Goal: Task Accomplishment & Management: Use online tool/utility

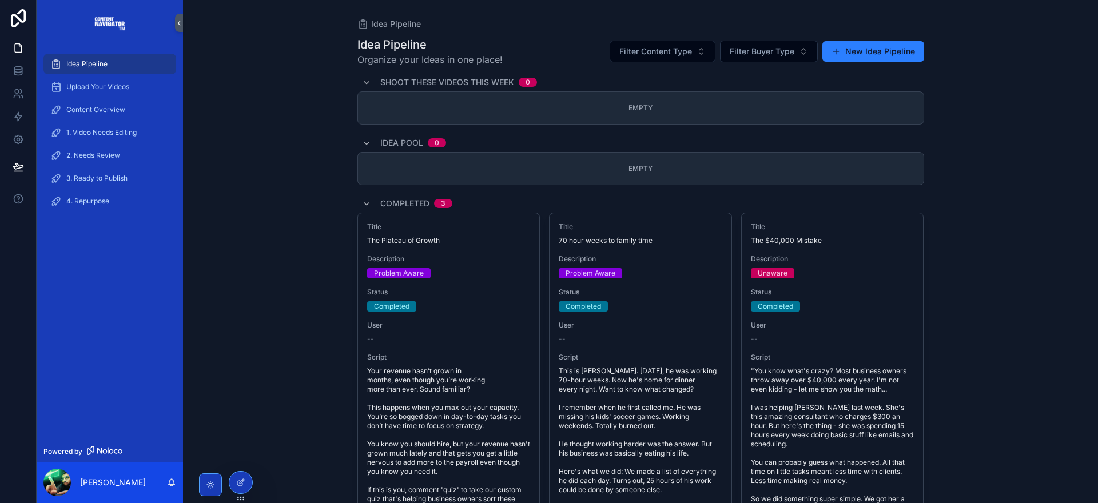
click at [114, 155] on span "2. Needs Review" at bounding box center [93, 155] width 54 height 9
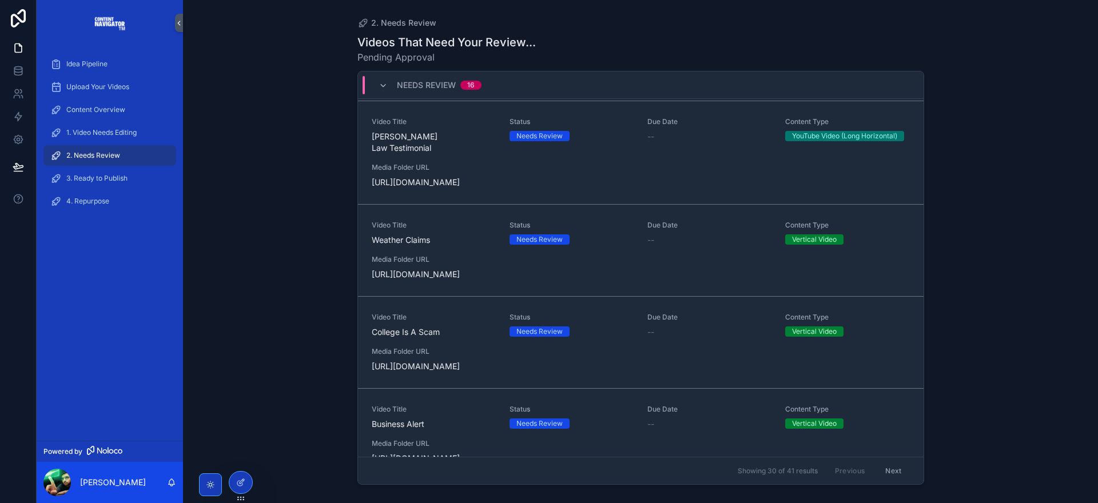
scroll to position [575, 0]
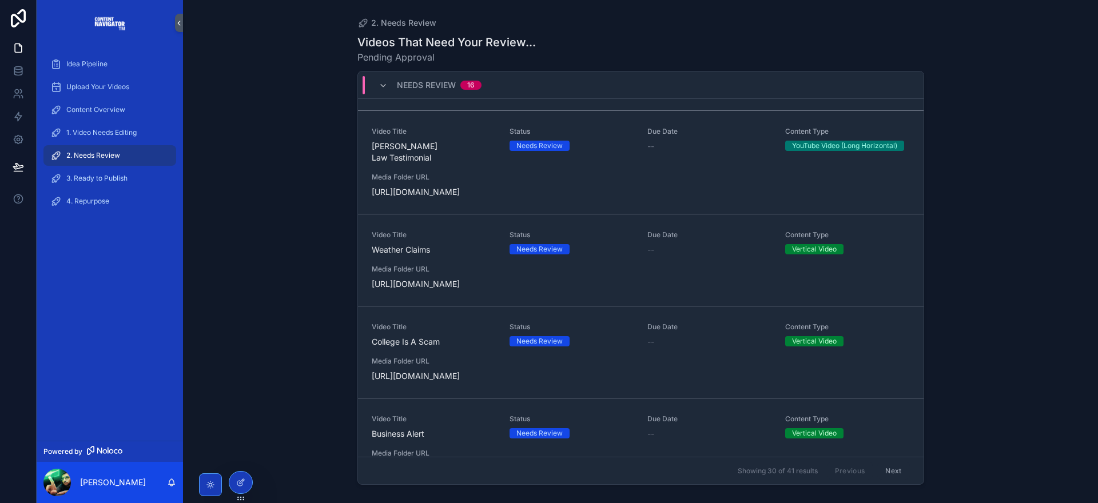
click at [634, 186] on div "Video Title [PERSON_NAME] Law Testimonial Status Needs Review Due Date -- Conte…" at bounding box center [641, 162] width 538 height 71
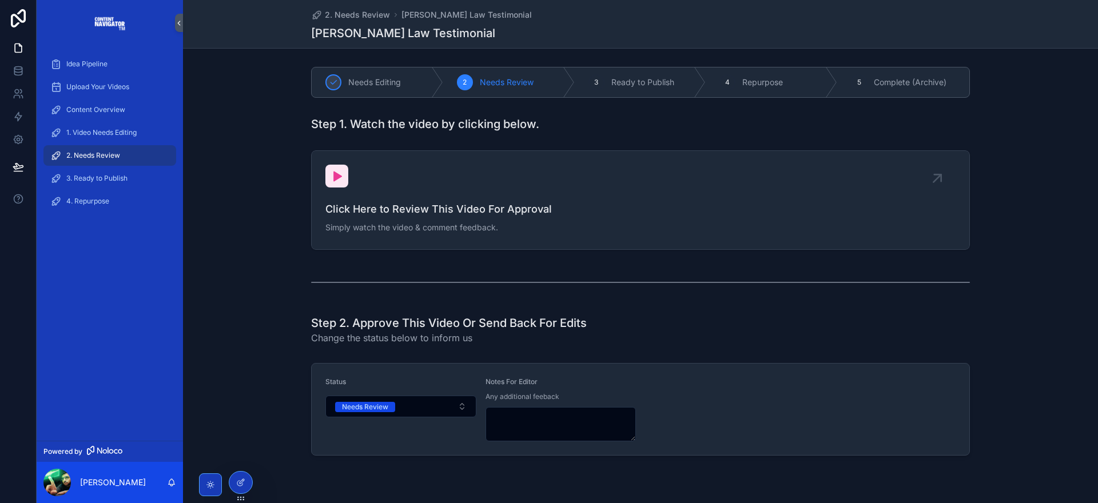
click at [513, 202] on span "Click Here to Review This Video For Approval" at bounding box center [640, 209] width 630 height 16
click at [107, 150] on div "2. Needs Review" at bounding box center [109, 155] width 119 height 18
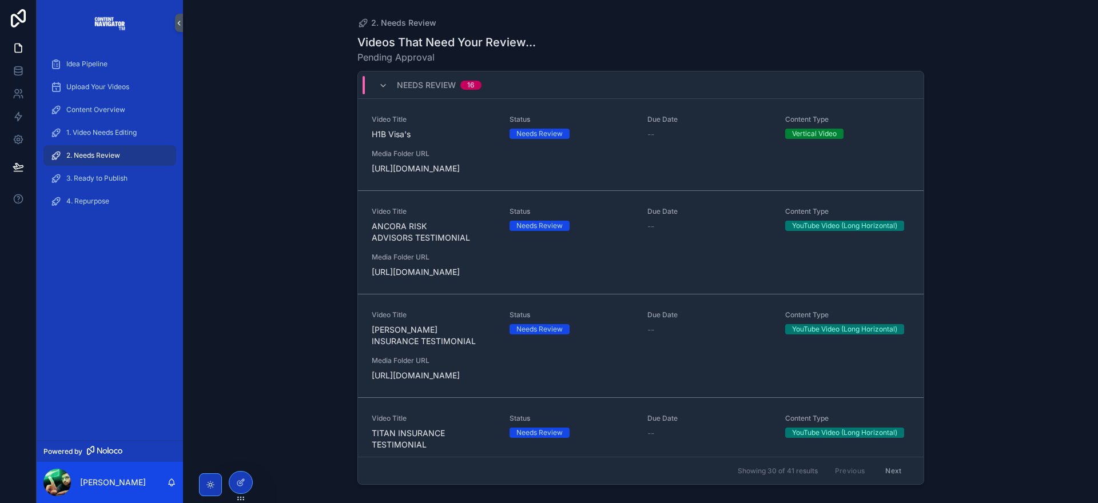
click at [270, 146] on div "2. Needs Review Videos That Need Your Review... Pending Approval Needs Review 1…" at bounding box center [640, 251] width 915 height 503
click at [109, 129] on span "1. Video Needs Editing" at bounding box center [101, 132] width 70 height 9
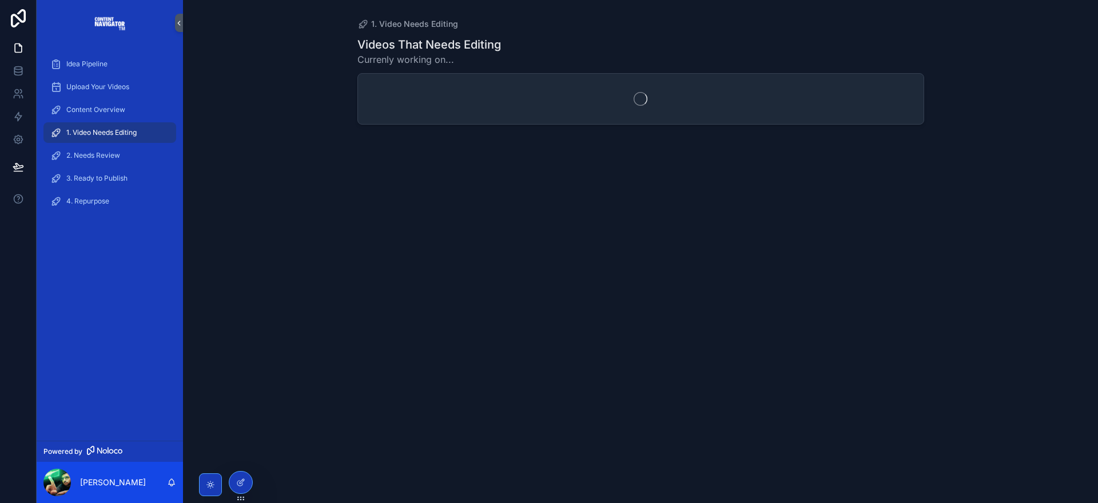
click at [107, 153] on span "2. Needs Review" at bounding box center [93, 155] width 54 height 9
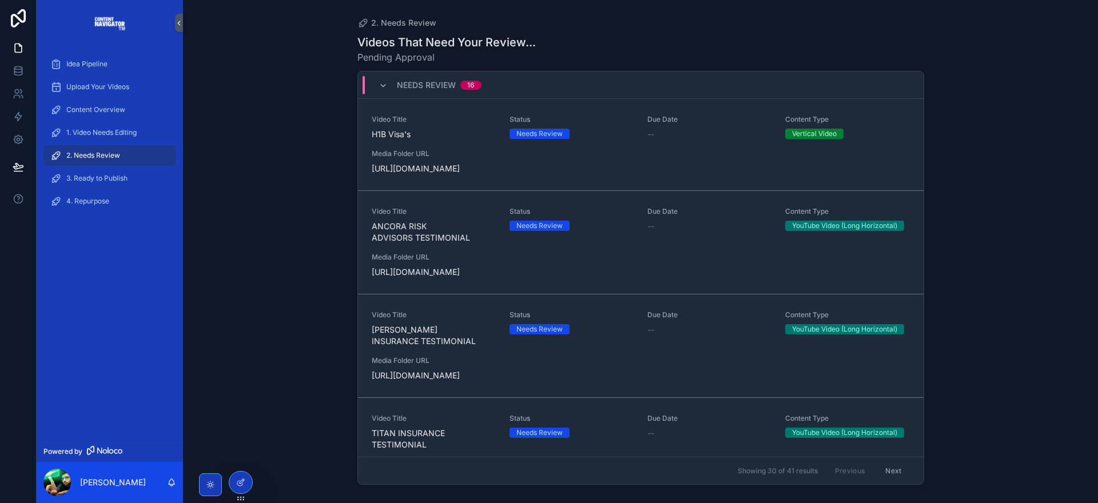
click at [540, 129] on div "Needs Review" at bounding box center [539, 134] width 46 height 10
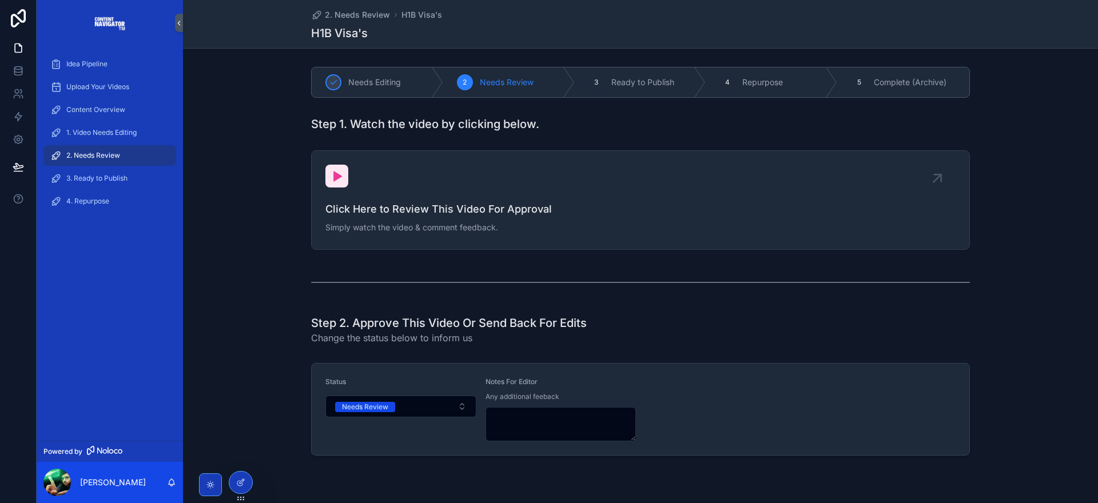
scroll to position [2, 0]
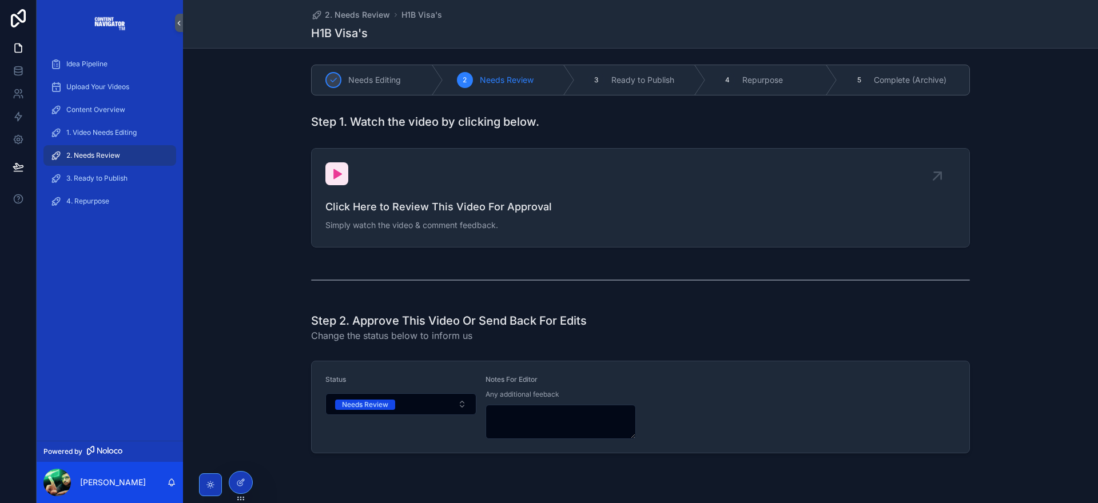
click at [369, 411] on button "Needs Review" at bounding box center [400, 404] width 151 height 22
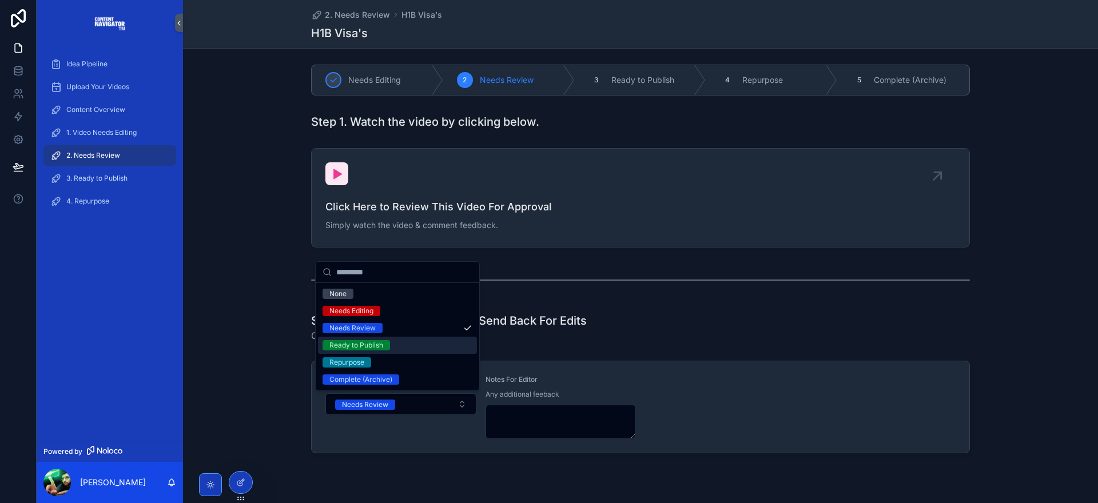
click at [371, 347] on div "Ready to Publish" at bounding box center [356, 345] width 54 height 10
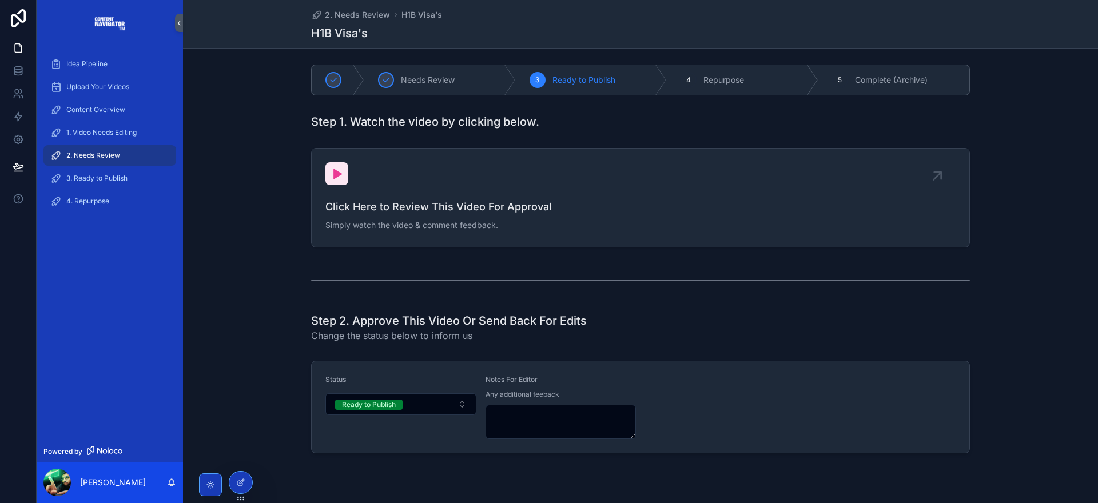
click at [117, 147] on div "2. Needs Review" at bounding box center [109, 155] width 119 height 18
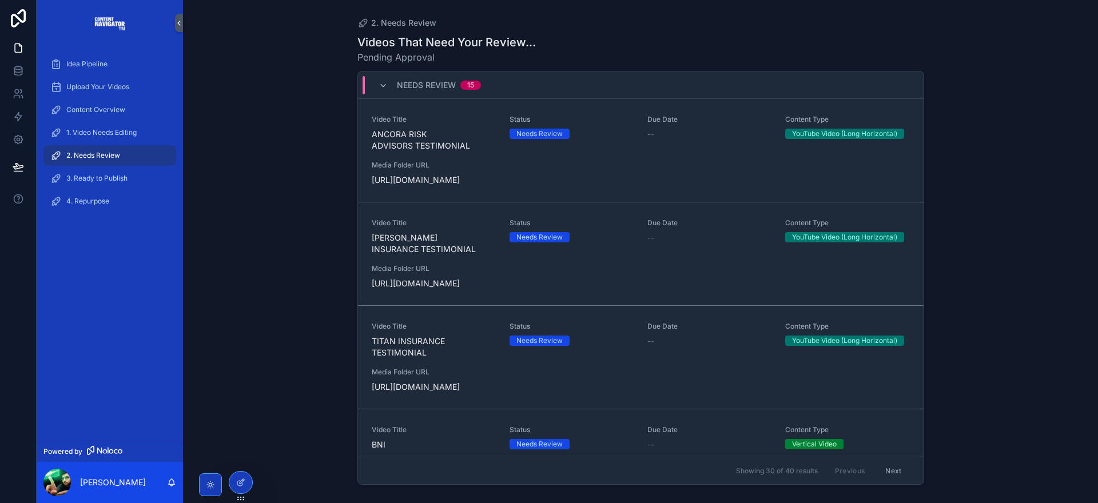
click at [534, 131] on div "Needs Review" at bounding box center [539, 134] width 46 height 10
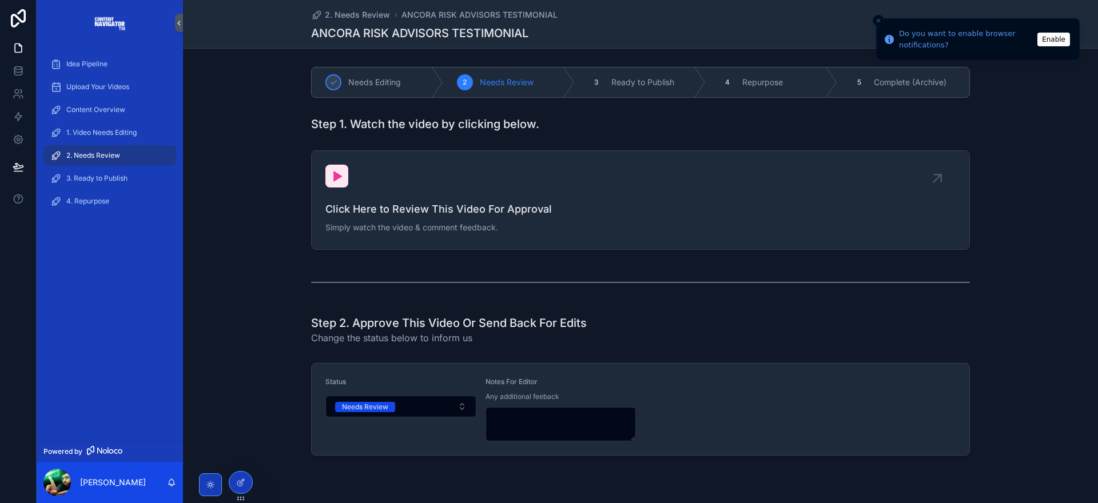
click at [376, 411] on div "Needs Review" at bounding box center [365, 407] width 46 height 10
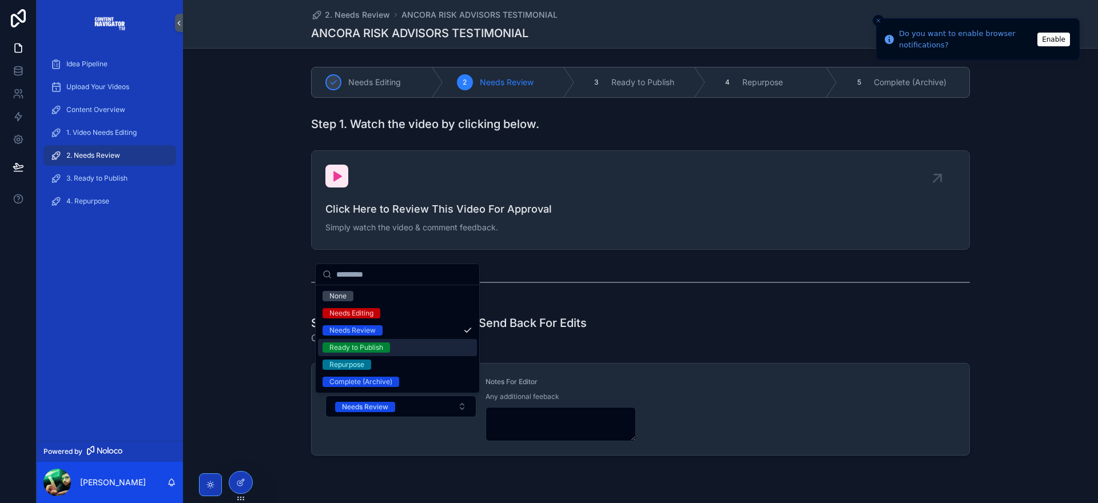
click at [370, 347] on div "Ready to Publish" at bounding box center [356, 348] width 54 height 10
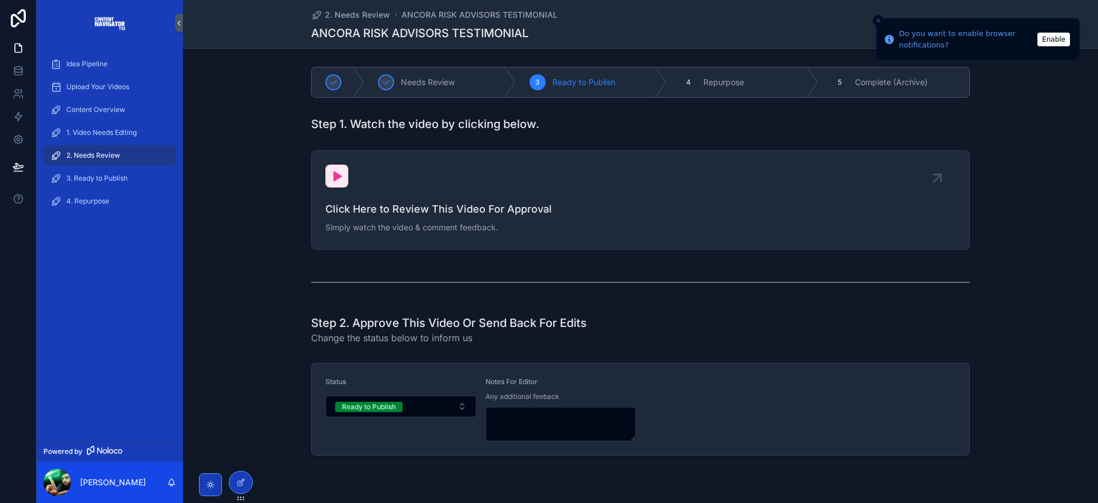
click at [110, 148] on div "2. Needs Review" at bounding box center [109, 155] width 119 height 18
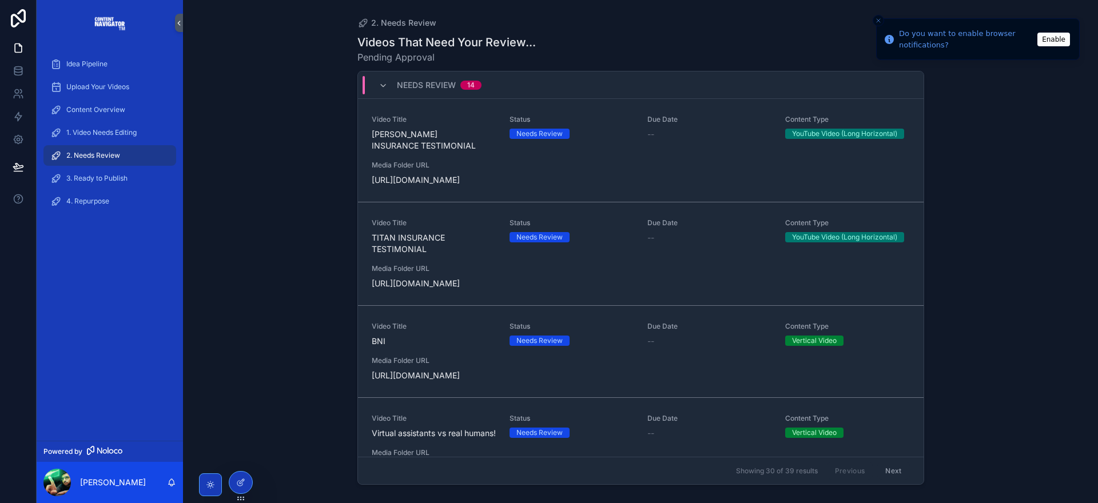
click at [16, 24] on icon at bounding box center [18, 18] width 15 height 18
click at [20, 49] on icon at bounding box center [18, 47] width 11 height 11
click at [17, 72] on icon at bounding box center [17, 70] width 7 height 5
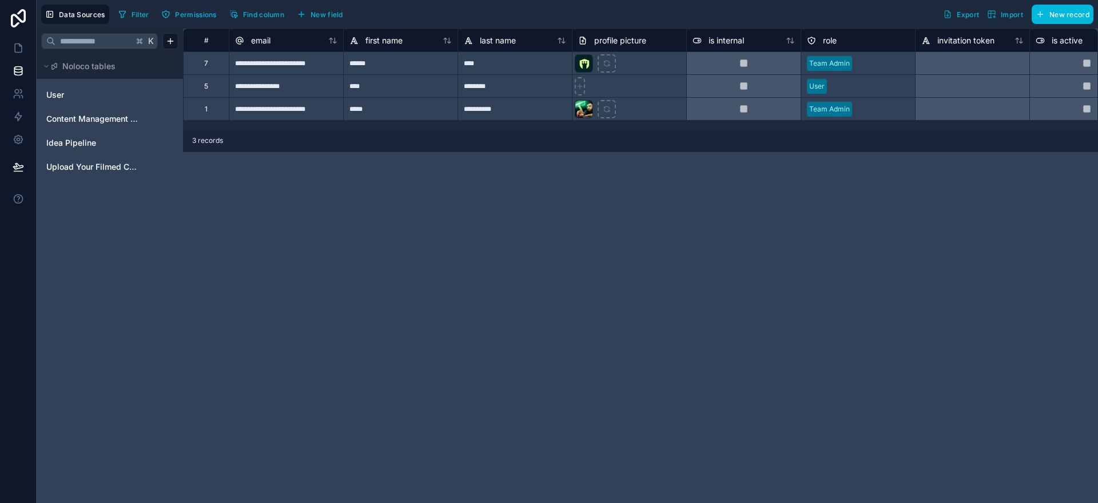
click at [83, 116] on span "Content Management Process" at bounding box center [92, 118] width 93 height 11
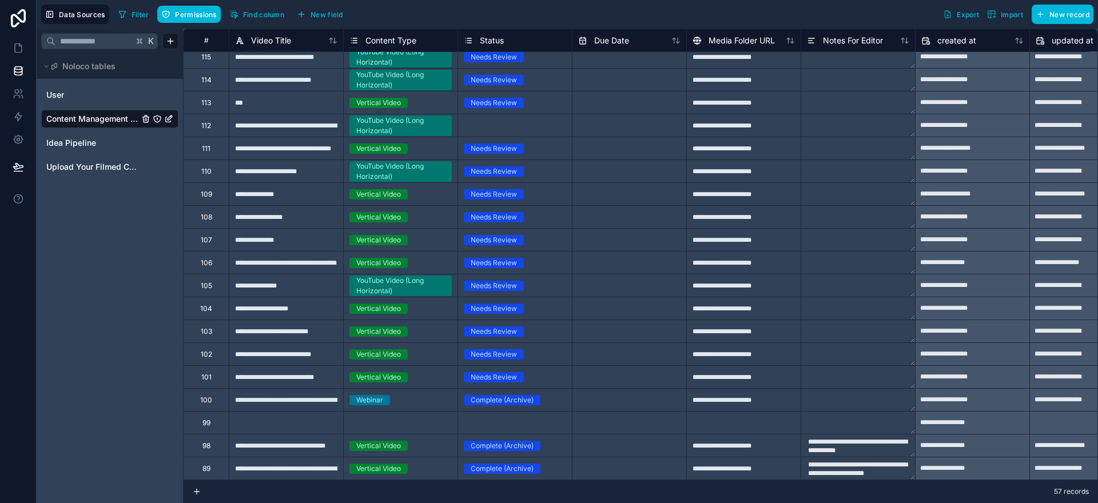
scroll to position [50, 0]
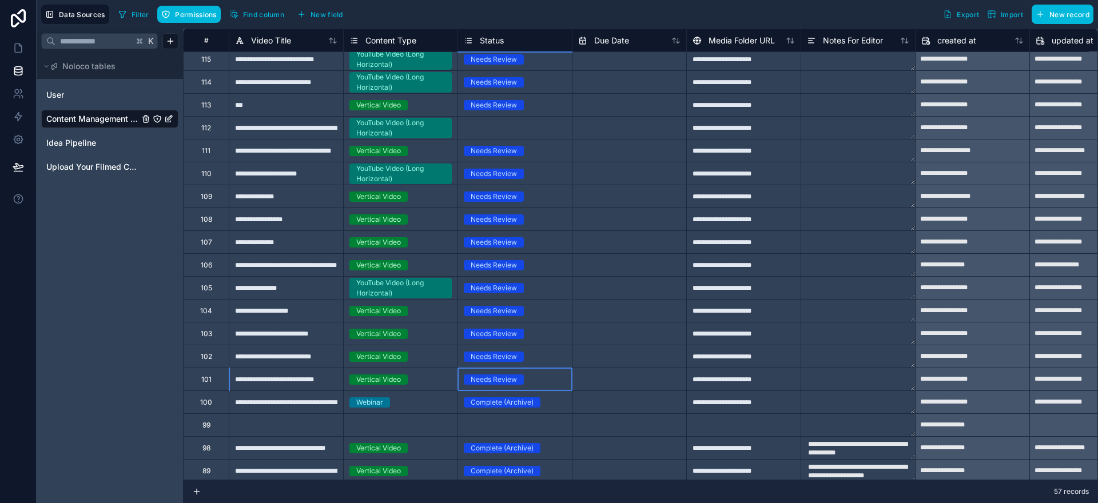
click at [531, 380] on div "Needs Review" at bounding box center [515, 379] width 114 height 13
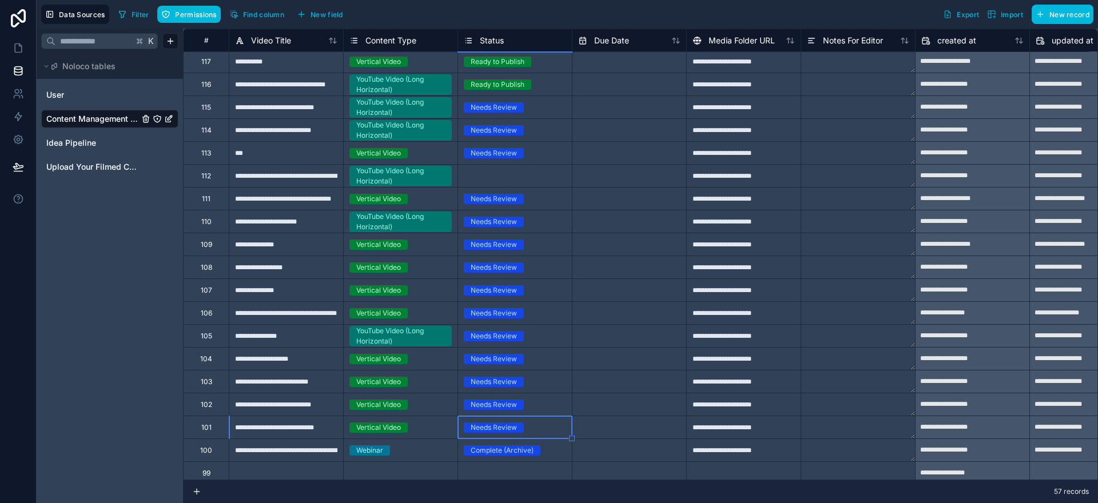
scroll to position [0, 0]
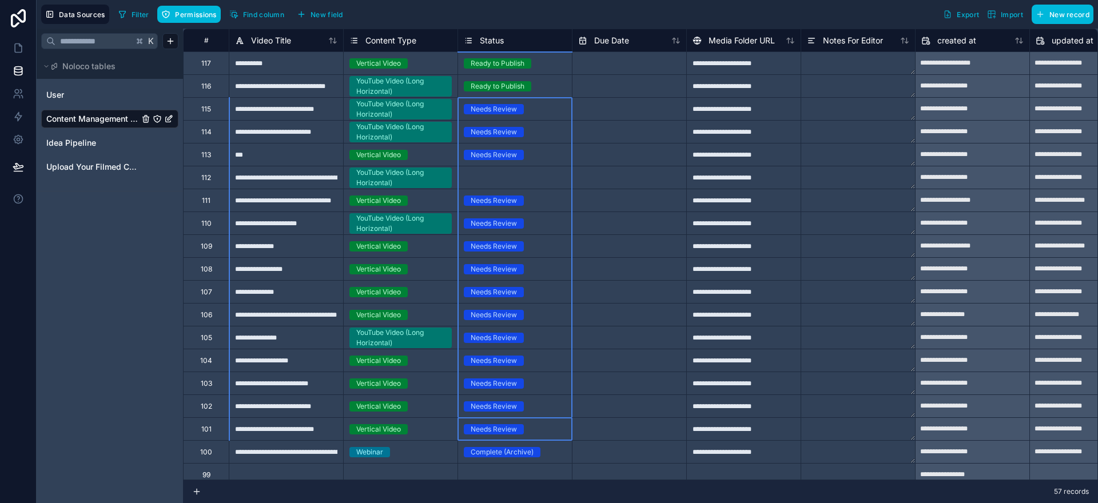
click at [538, 108] on div "Needs Review" at bounding box center [515, 109] width 114 height 13
click at [498, 113] on div "Needs Review" at bounding box center [494, 109] width 46 height 10
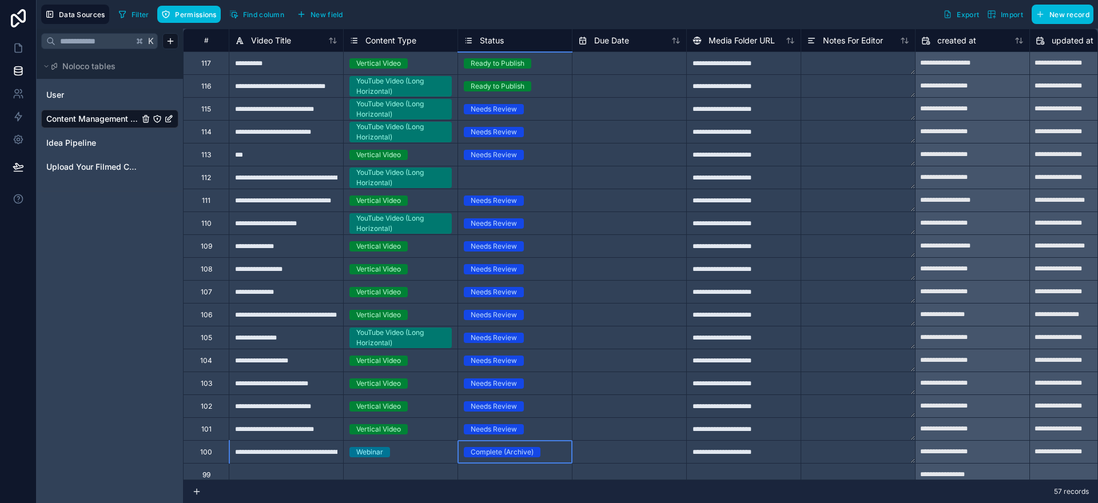
click at [568, 441] on div "Complete (Archive)" at bounding box center [515, 452] width 114 height 22
click at [523, 105] on span "Needs Review" at bounding box center [494, 109] width 60 height 10
click at [530, 431] on div "Needs Review" at bounding box center [515, 429] width 114 height 13
click at [492, 256] on div "Needs Review" at bounding box center [515, 246] width 114 height 22
click at [502, 110] on div "Needs Review" at bounding box center [494, 109] width 46 height 10
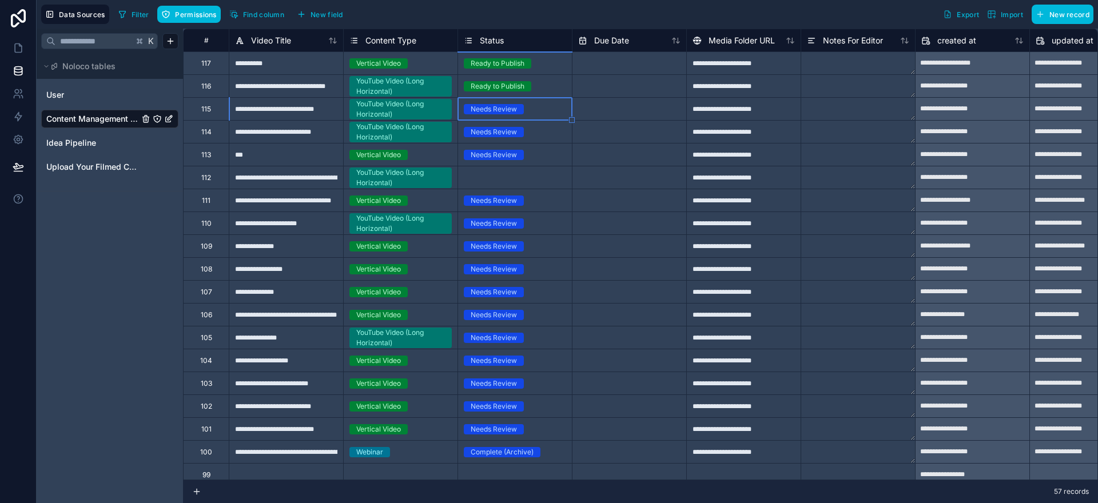
click at [502, 110] on div "Needs Review" at bounding box center [494, 109] width 46 height 10
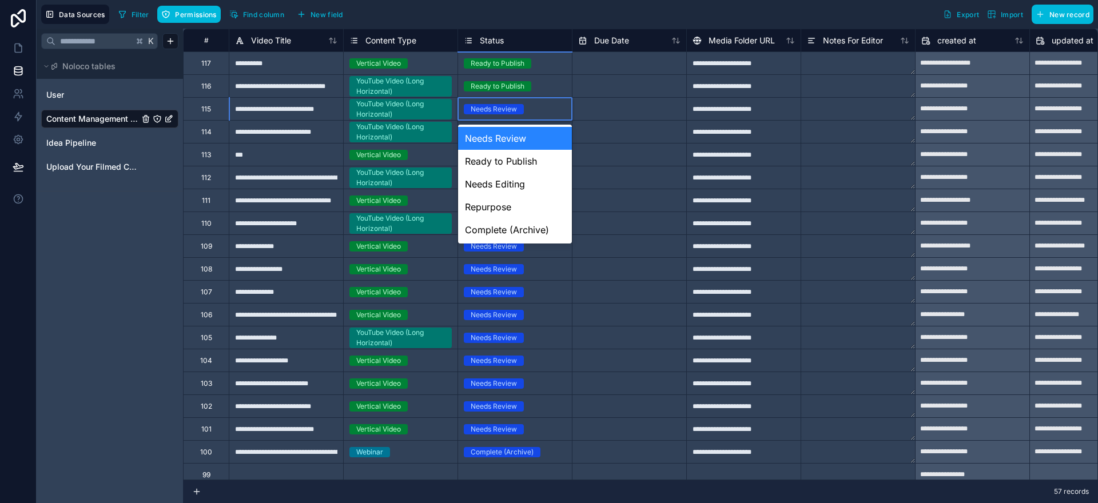
click at [502, 110] on div "Needs Review" at bounding box center [494, 109] width 46 height 10
click at [509, 227] on div "Complete (Archive)" at bounding box center [515, 229] width 114 height 23
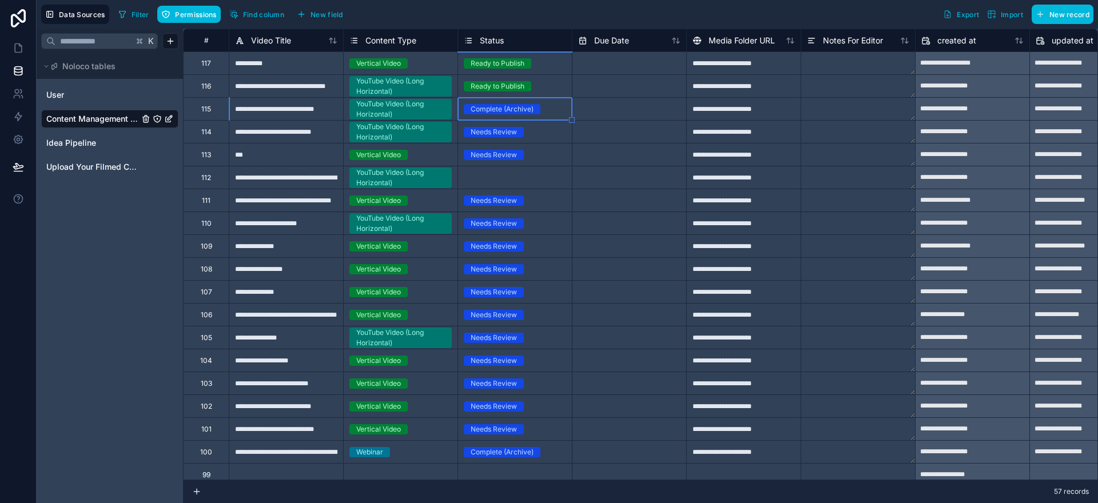
click at [504, 133] on div "Needs Review" at bounding box center [494, 132] width 46 height 10
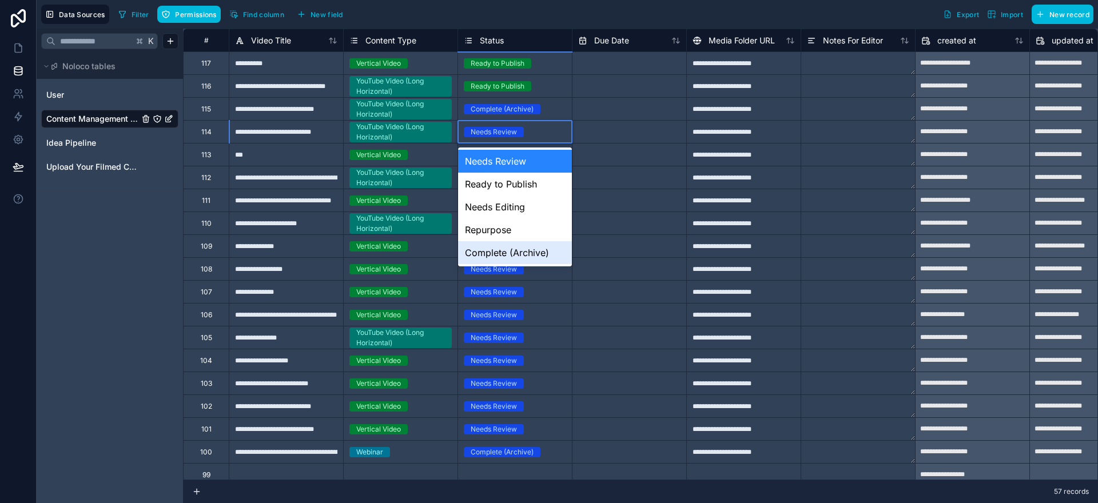
click at [509, 251] on div "Complete (Archive)" at bounding box center [515, 252] width 114 height 23
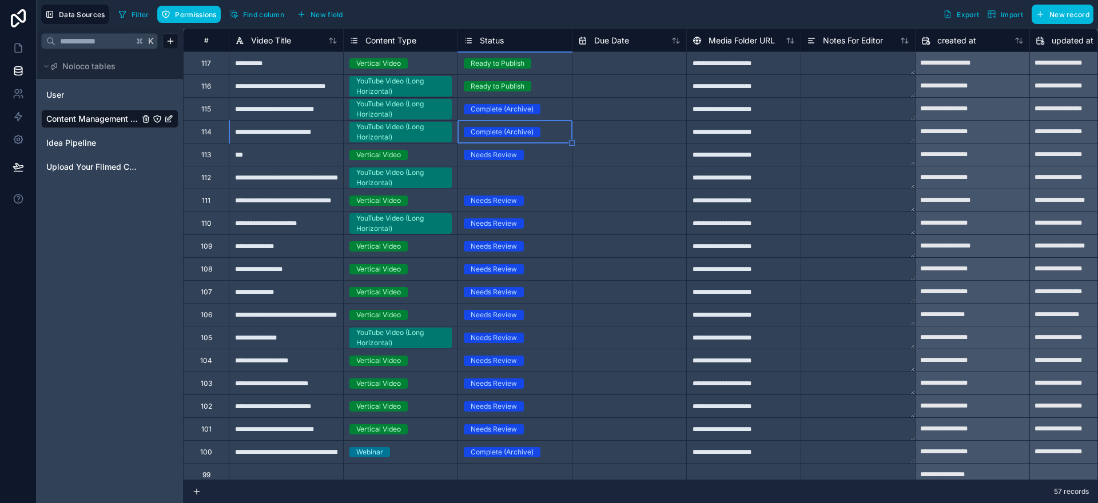
click at [503, 150] on div "Needs Review" at bounding box center [494, 155] width 46 height 10
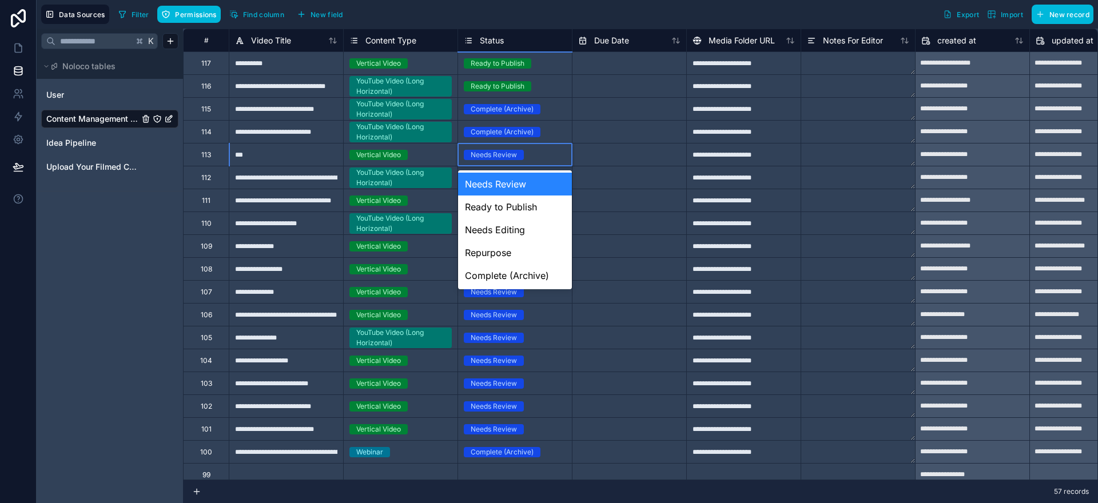
click at [503, 150] on div "Needs Review" at bounding box center [494, 155] width 46 height 10
click at [507, 279] on div "Complete (Archive)" at bounding box center [515, 275] width 114 height 23
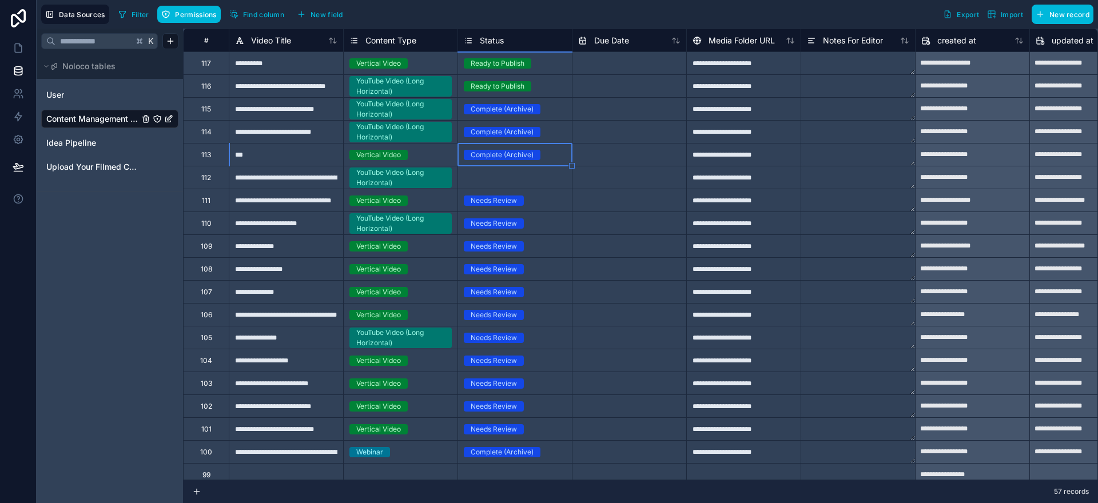
click at [502, 200] on div "Needs Review" at bounding box center [494, 201] width 46 height 10
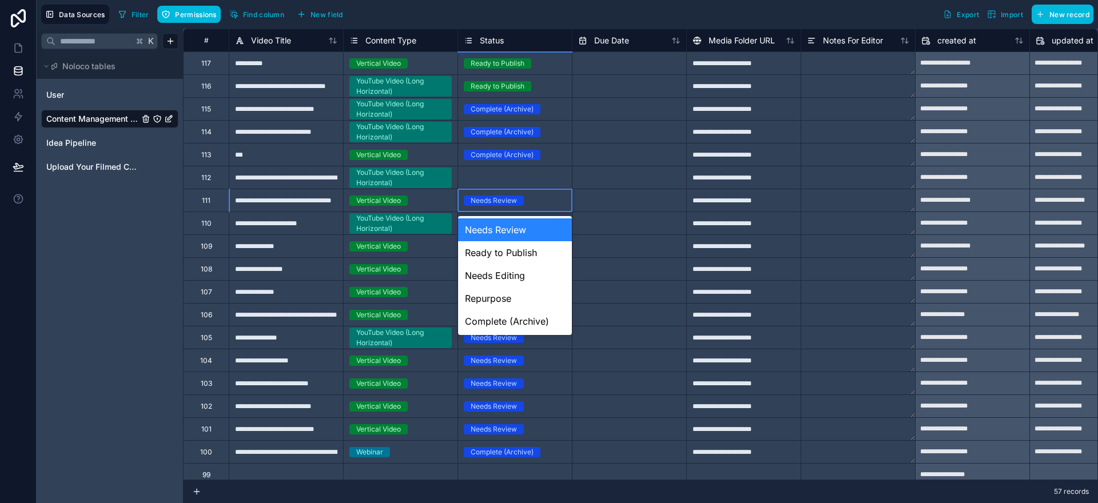
click at [502, 200] on div "Needs Review" at bounding box center [494, 201] width 46 height 10
click at [518, 320] on div "Complete (Archive)" at bounding box center [515, 321] width 114 height 23
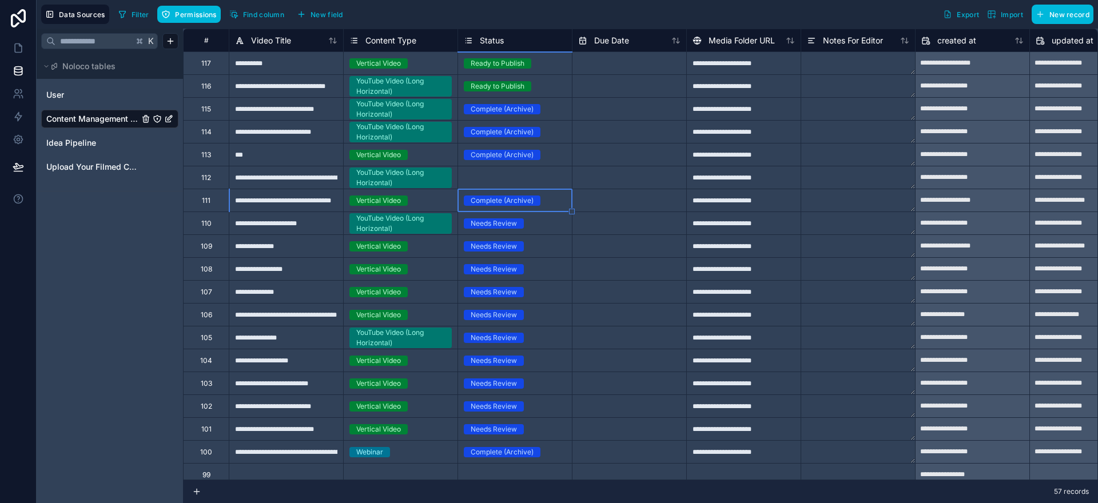
click at [494, 222] on div "Needs Review" at bounding box center [494, 223] width 46 height 10
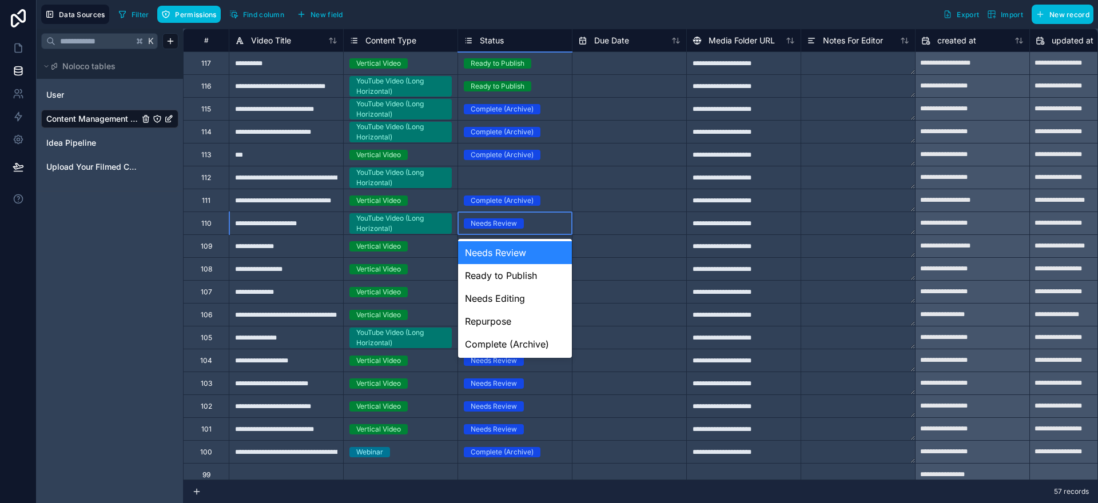
click at [494, 222] on div "Needs Review" at bounding box center [494, 223] width 46 height 10
click at [509, 339] on div "Complete (Archive)" at bounding box center [515, 344] width 114 height 23
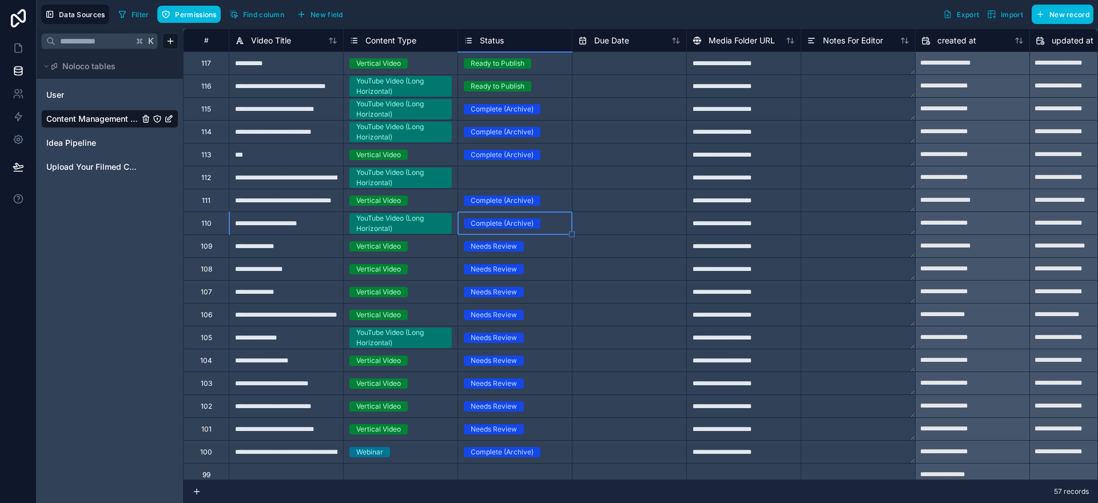
click at [494, 249] on div "Needs Review" at bounding box center [494, 246] width 46 height 10
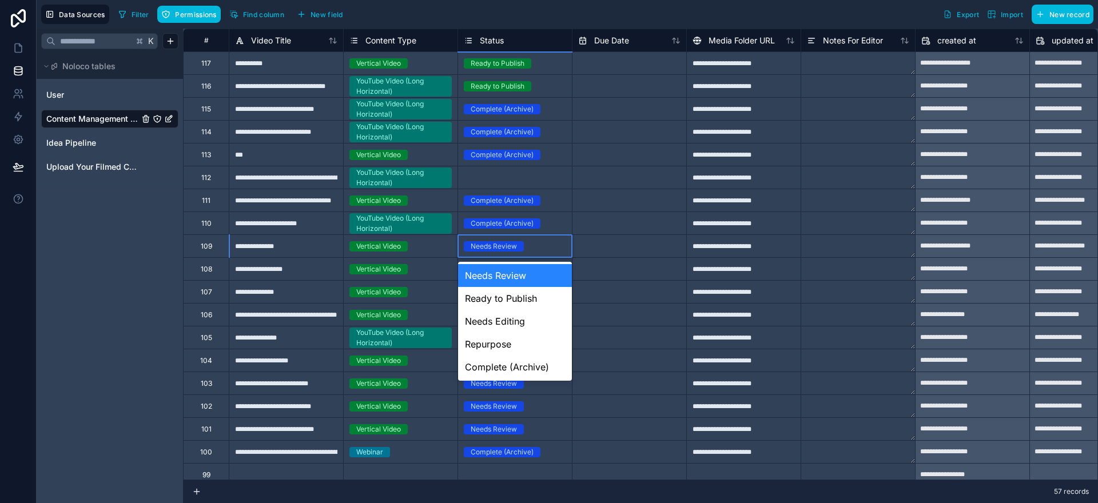
click at [494, 249] on div "Needs Review" at bounding box center [494, 246] width 46 height 10
click at [500, 246] on div "Needs Review" at bounding box center [494, 246] width 46 height 10
click at [512, 367] on div "Complete (Archive)" at bounding box center [515, 367] width 114 height 23
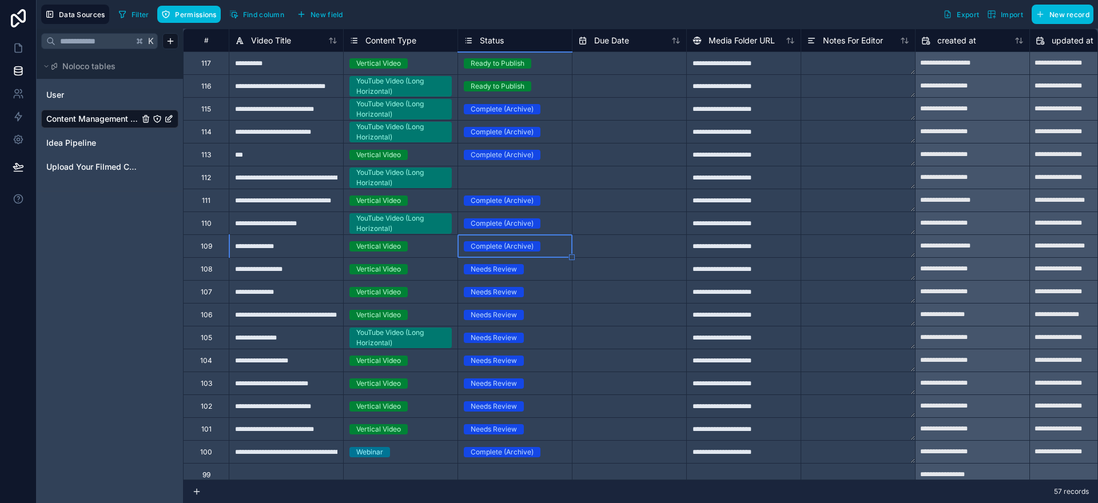
click at [498, 273] on div "Needs Review" at bounding box center [494, 269] width 46 height 10
click at [503, 270] on div "Needs Review" at bounding box center [494, 269] width 46 height 10
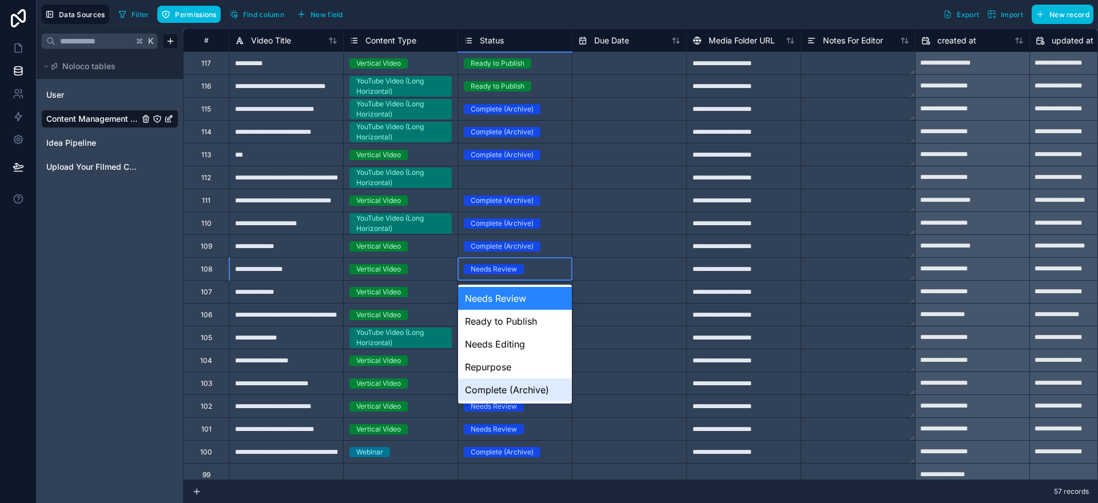
click at [512, 387] on div "Complete (Archive)" at bounding box center [515, 390] width 114 height 23
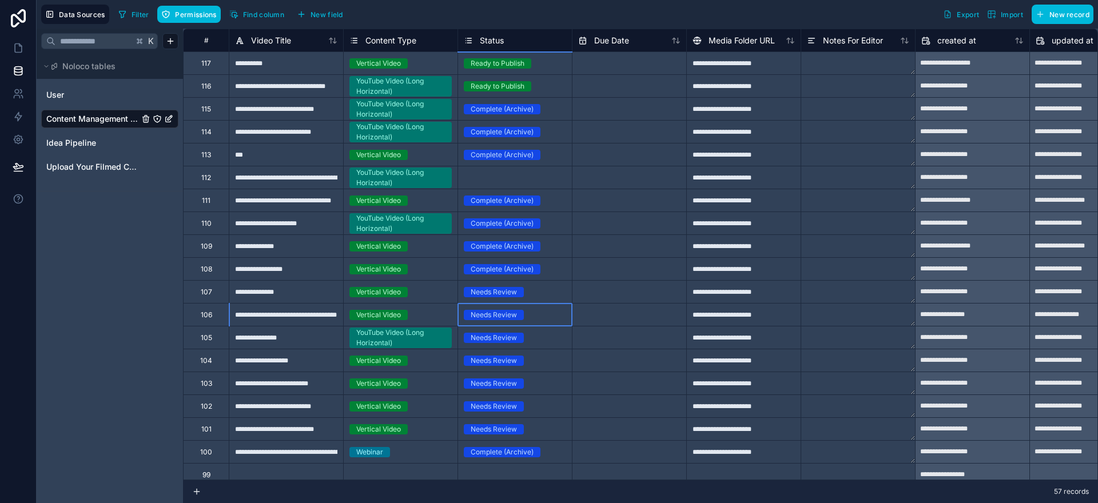
click at [505, 304] on div "Needs Review" at bounding box center [515, 315] width 114 height 22
click at [507, 298] on div "Needs Review" at bounding box center [515, 292] width 114 height 22
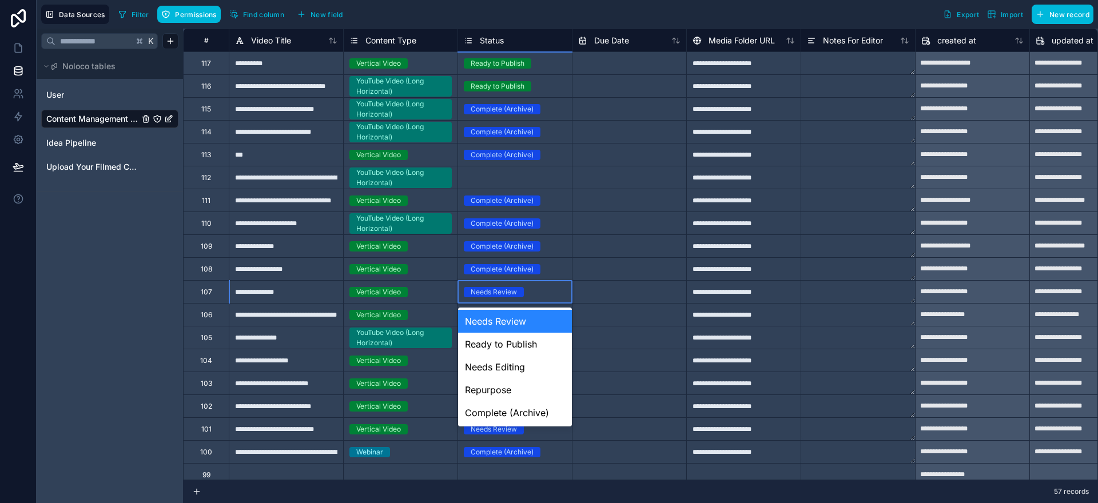
click at [507, 298] on div "Needs Review" at bounding box center [515, 292] width 114 height 13
click at [516, 415] on div "Complete (Archive)" at bounding box center [515, 412] width 114 height 23
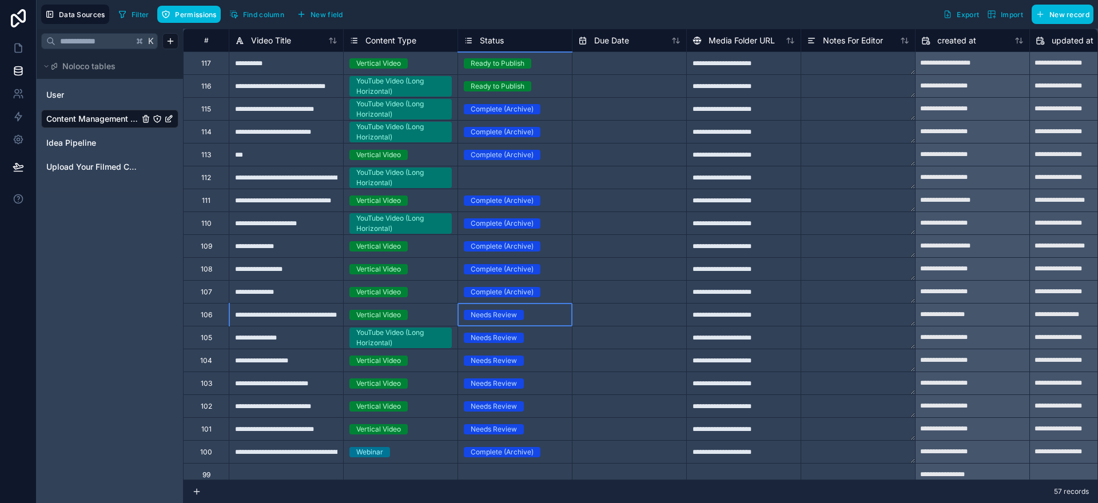
click at [495, 313] on div "Needs Review" at bounding box center [494, 315] width 46 height 10
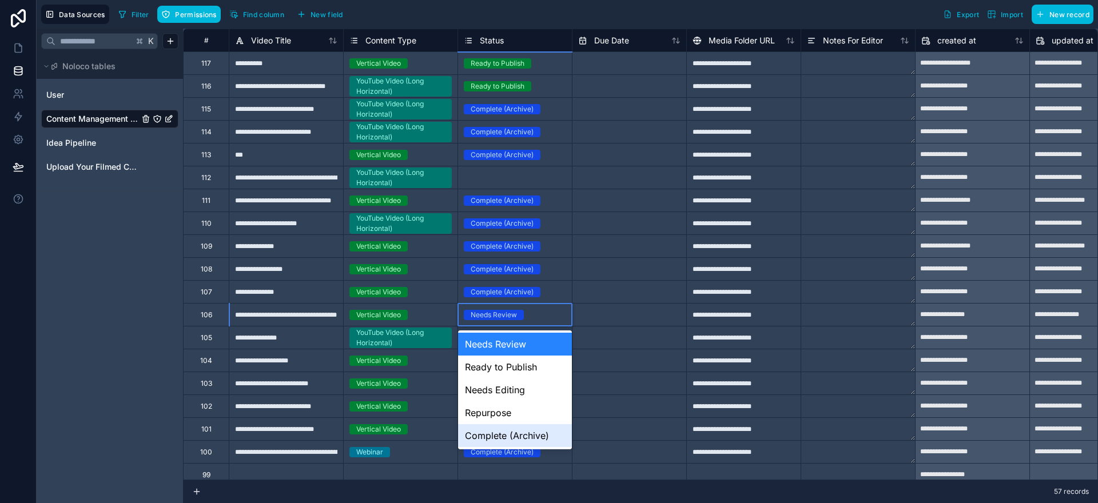
click at [518, 436] on div "Complete (Archive)" at bounding box center [515, 435] width 114 height 23
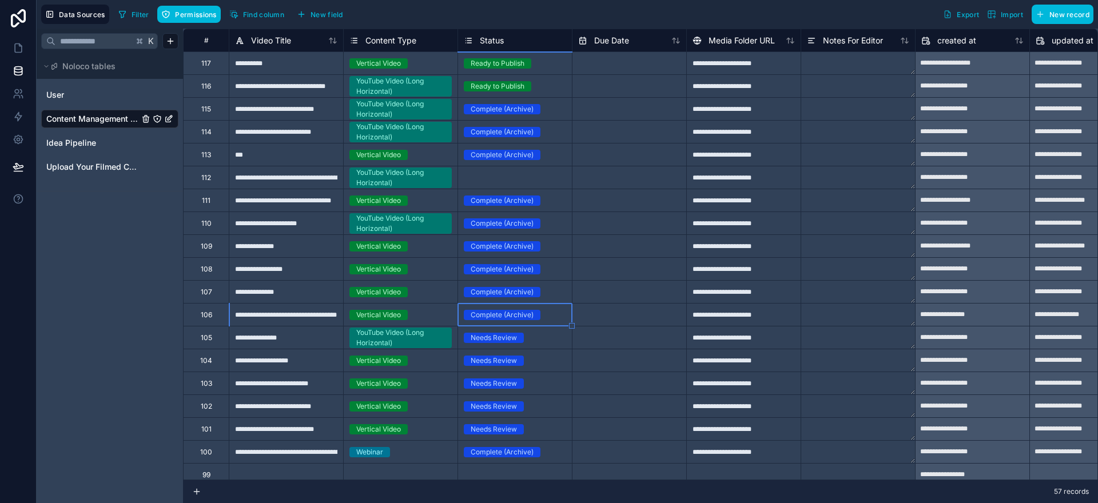
click at [500, 336] on div "Needs Review" at bounding box center [494, 338] width 46 height 10
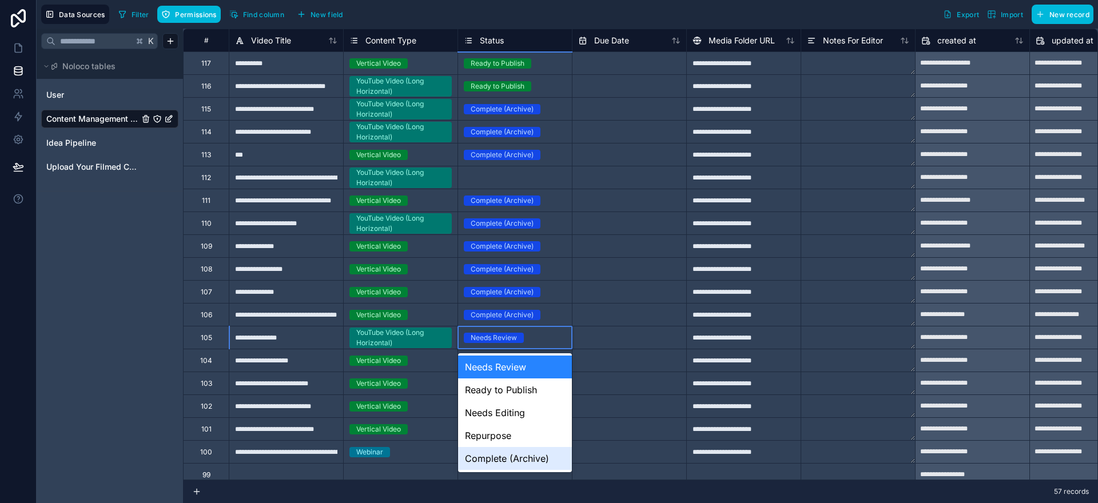
drag, startPoint x: 513, startPoint y: 456, endPoint x: 515, endPoint y: 448, distance: 7.6
click at [514, 456] on div "Complete (Archive)" at bounding box center [515, 458] width 114 height 23
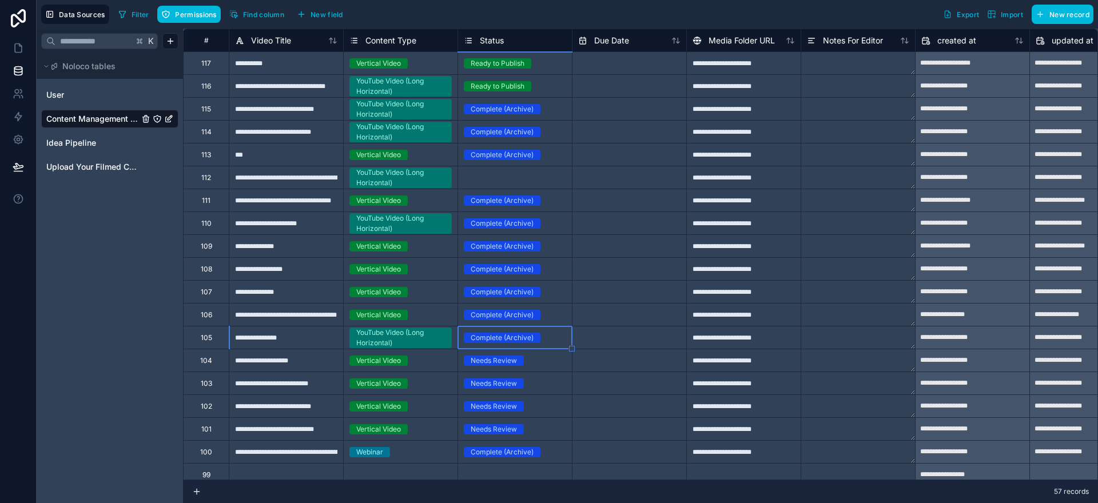
click at [504, 361] on div "Needs Review" at bounding box center [494, 361] width 46 height 10
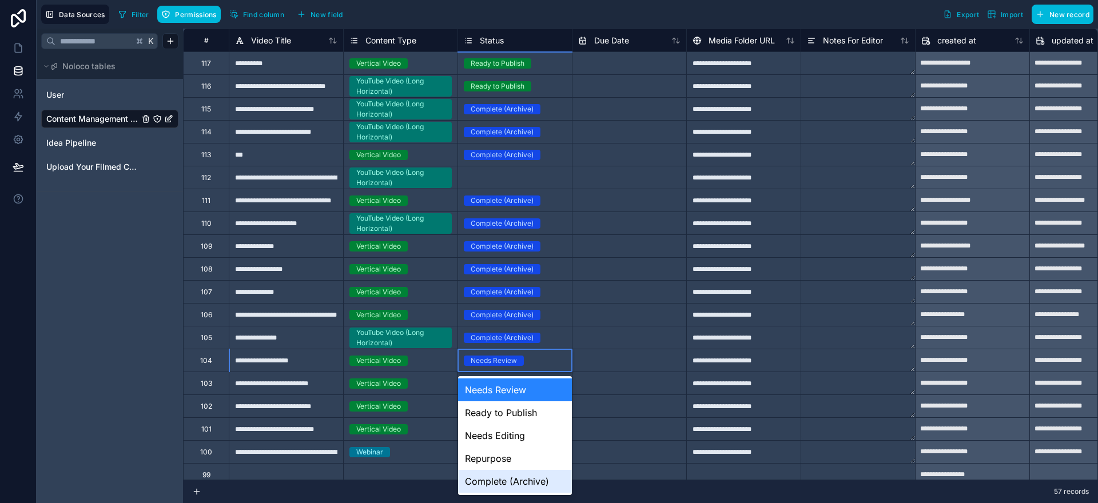
click at [512, 477] on div "Complete (Archive)" at bounding box center [515, 481] width 114 height 23
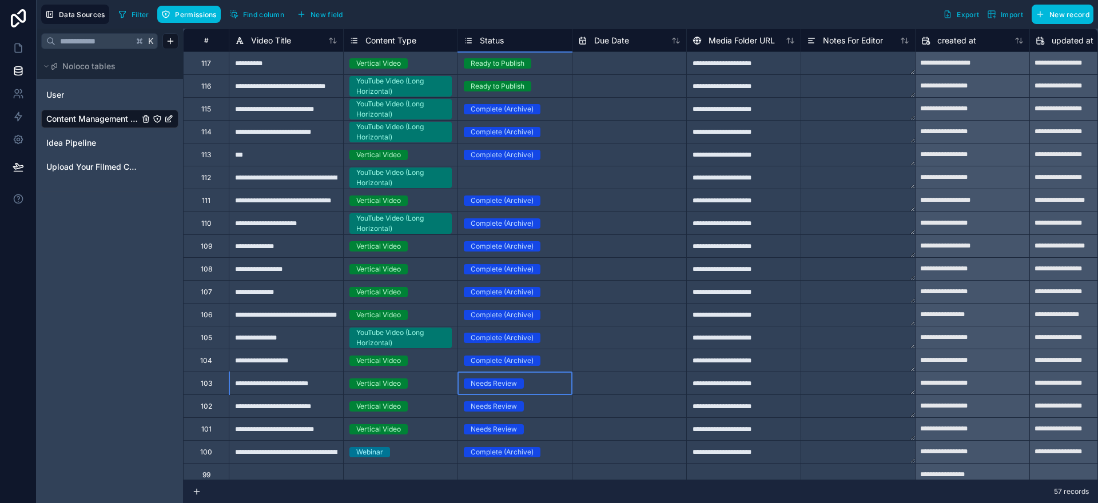
click at [487, 381] on div "Needs Review" at bounding box center [494, 384] width 46 height 10
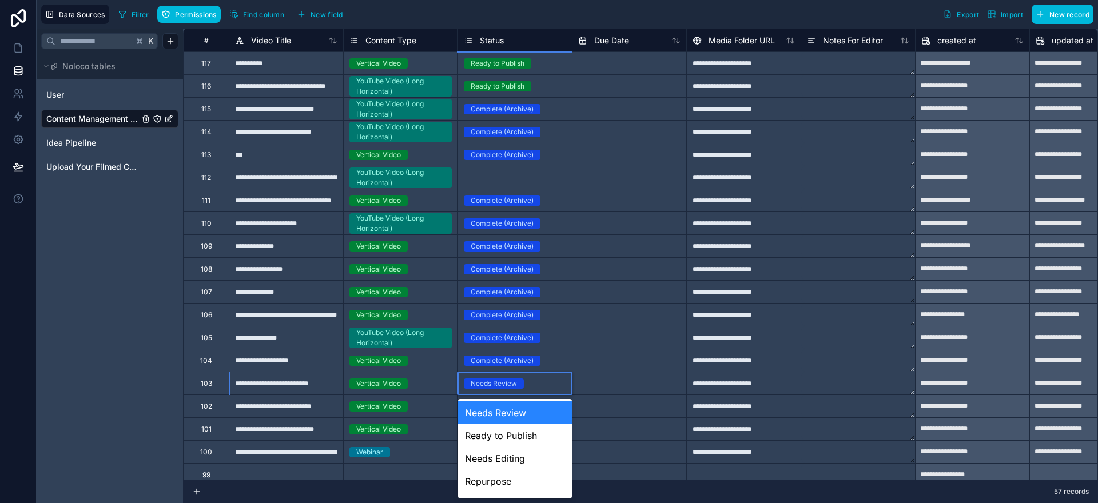
click at [487, 381] on div "Needs Review" at bounding box center [494, 384] width 46 height 10
drag, startPoint x: 495, startPoint y: 478, endPoint x: 538, endPoint y: 434, distance: 61.1
click at [538, 434] on div "Needs Review Ready to Publish Needs Editing Repurpose Complete (Archive)" at bounding box center [515, 449] width 114 height 100
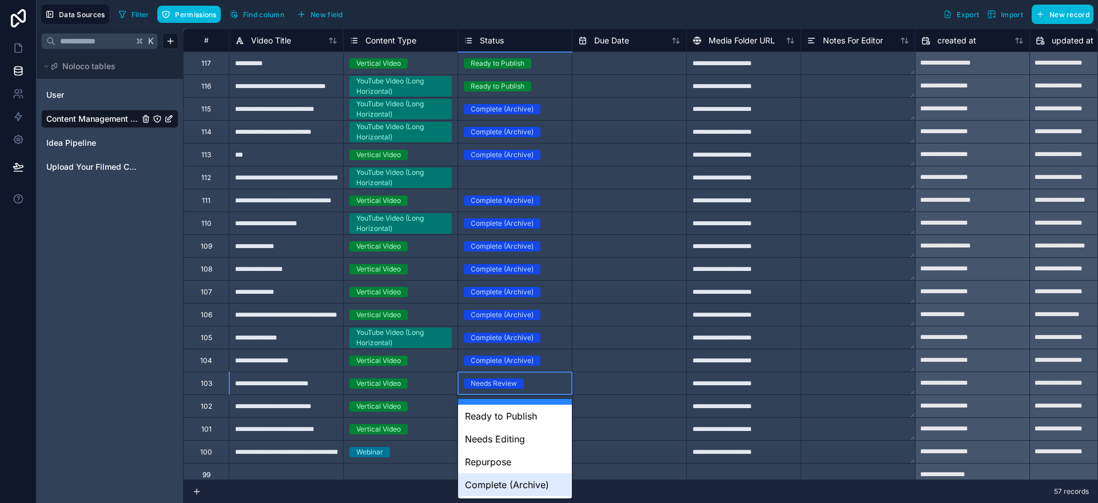
click at [514, 483] on div "Complete (Archive)" at bounding box center [515, 485] width 114 height 23
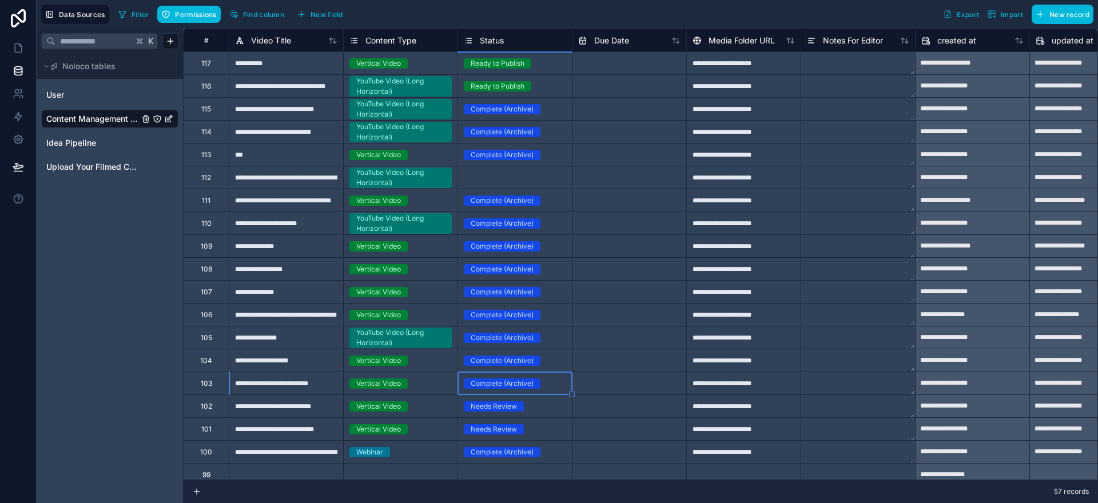
click at [500, 405] on div "Needs Review" at bounding box center [494, 406] width 46 height 10
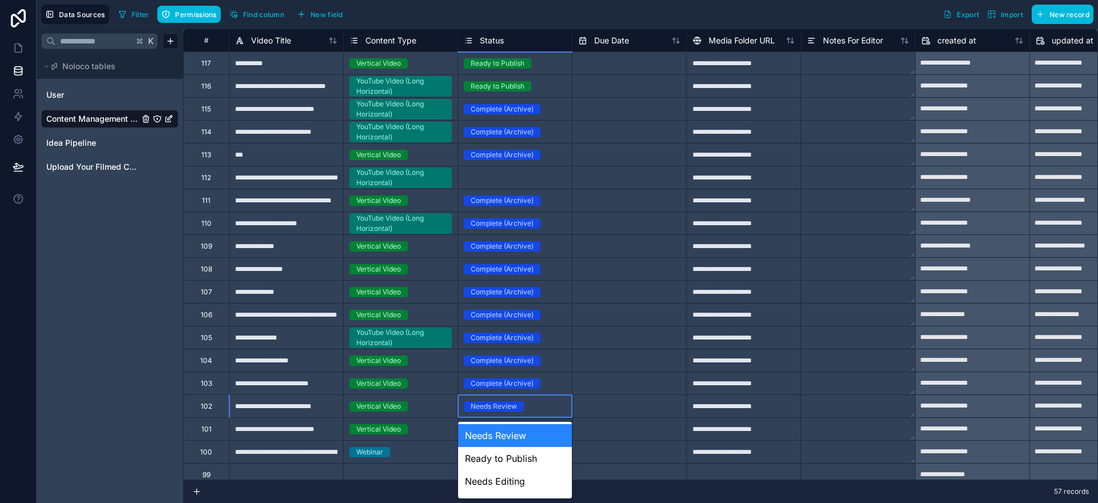
click at [500, 405] on div "Needs Review" at bounding box center [494, 406] width 46 height 10
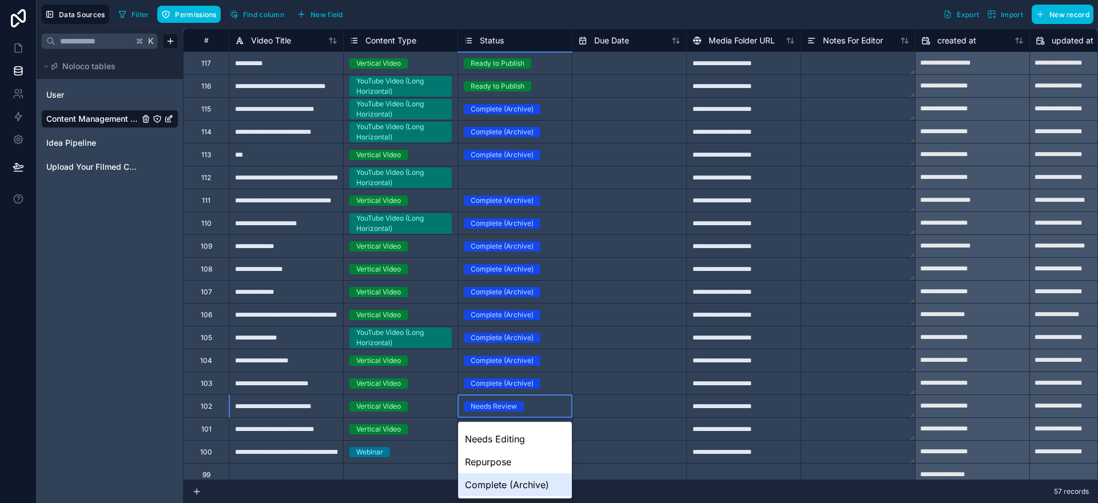
click at [510, 483] on div "Complete (Archive)" at bounding box center [515, 485] width 114 height 23
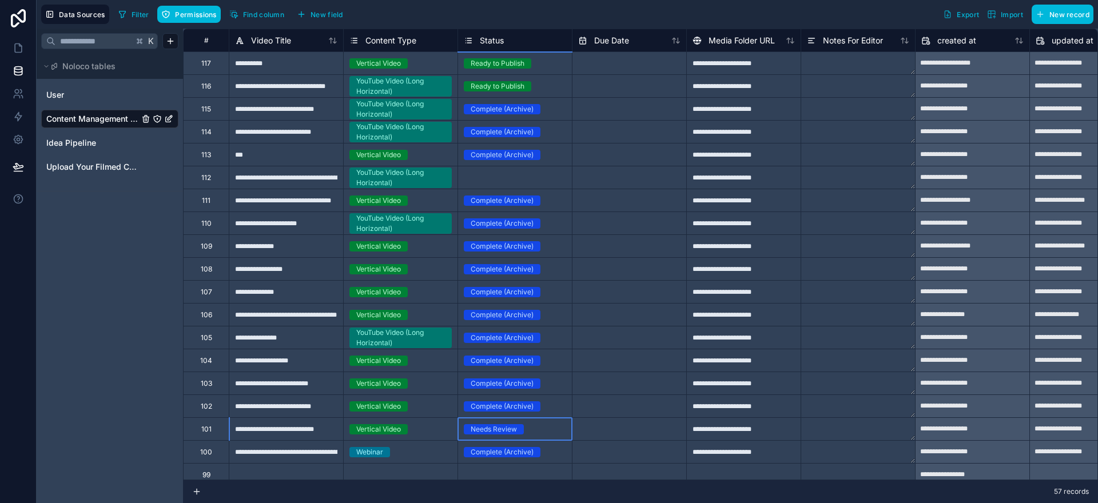
click at [494, 424] on div "Needs Review" at bounding box center [494, 429] width 46 height 10
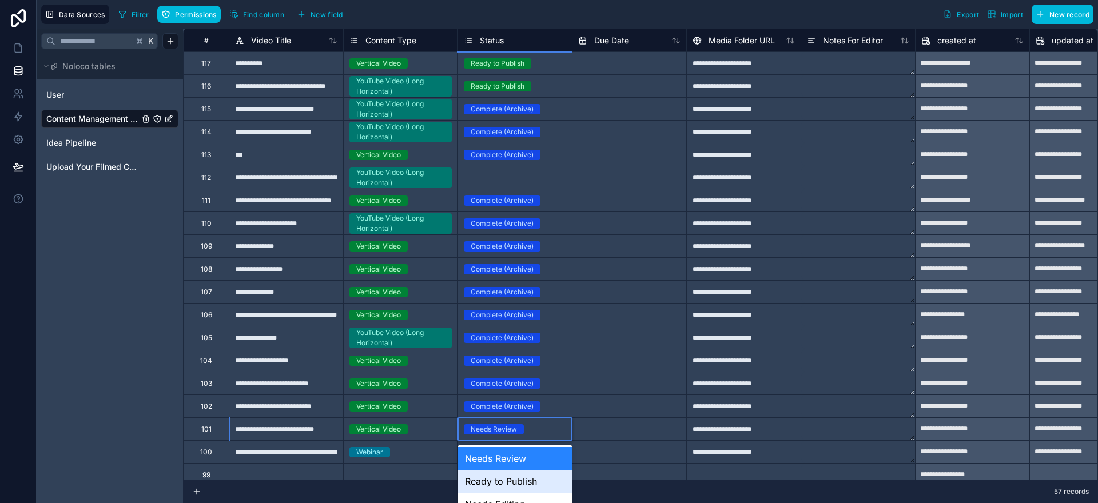
click at [494, 424] on body "**********" at bounding box center [549, 251] width 1098 height 503
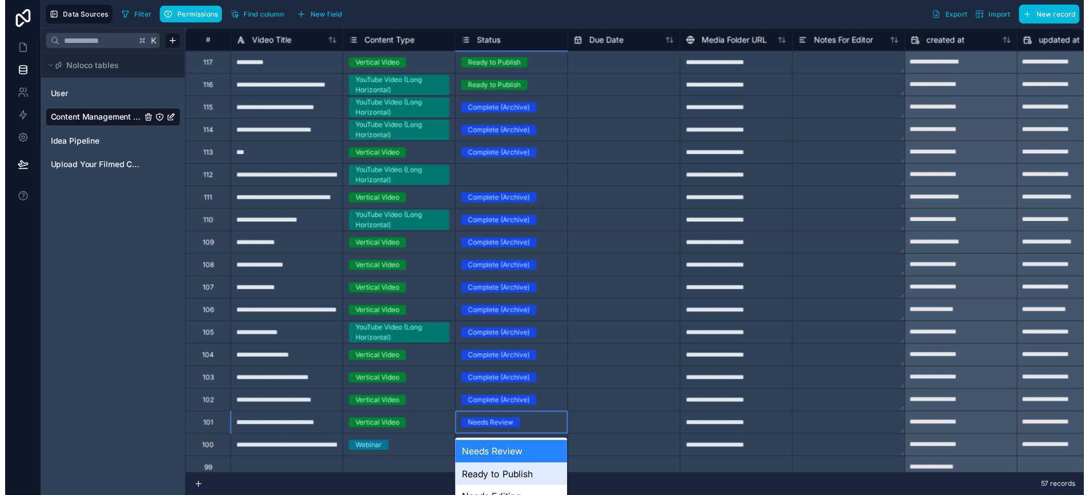
scroll to position [65, 0]
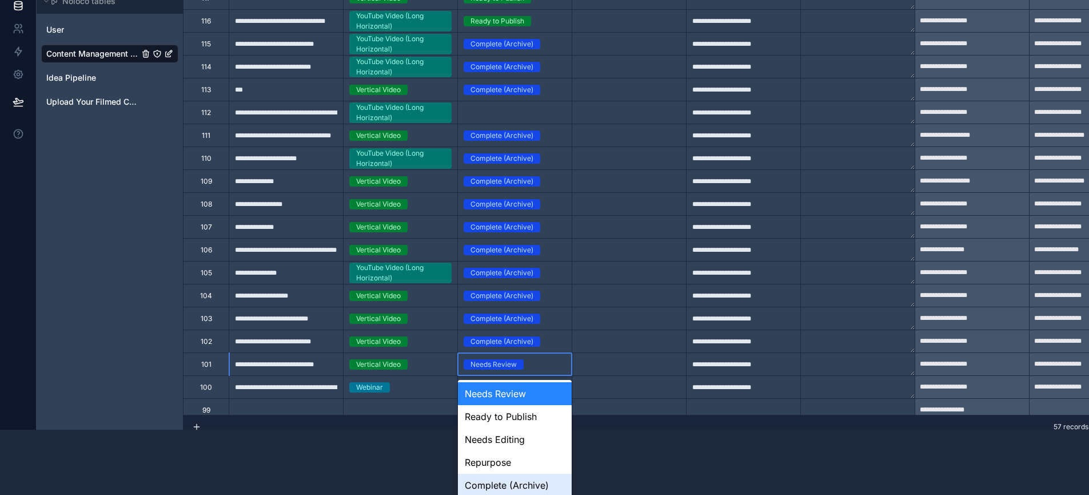
click at [507, 478] on div "Complete (Archive)" at bounding box center [515, 485] width 114 height 23
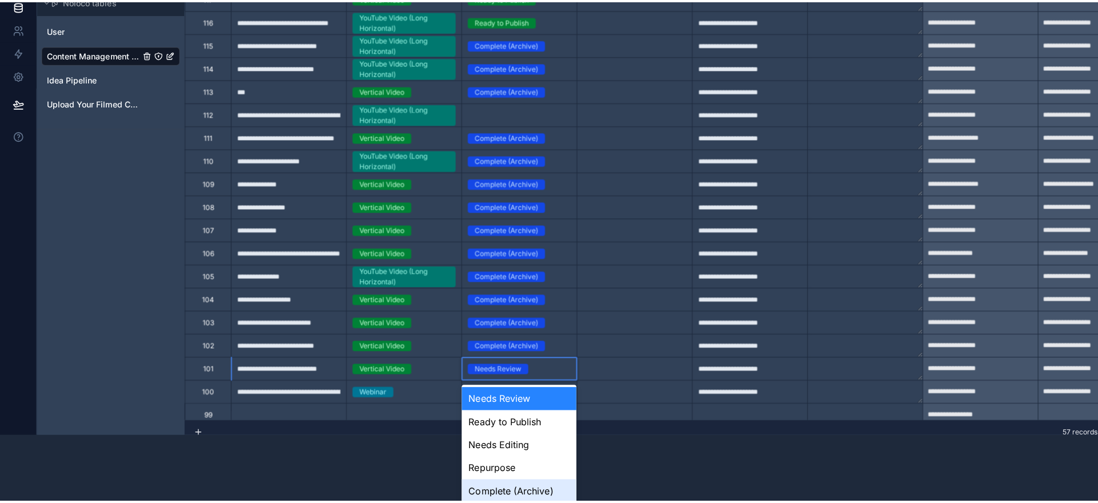
scroll to position [0, 0]
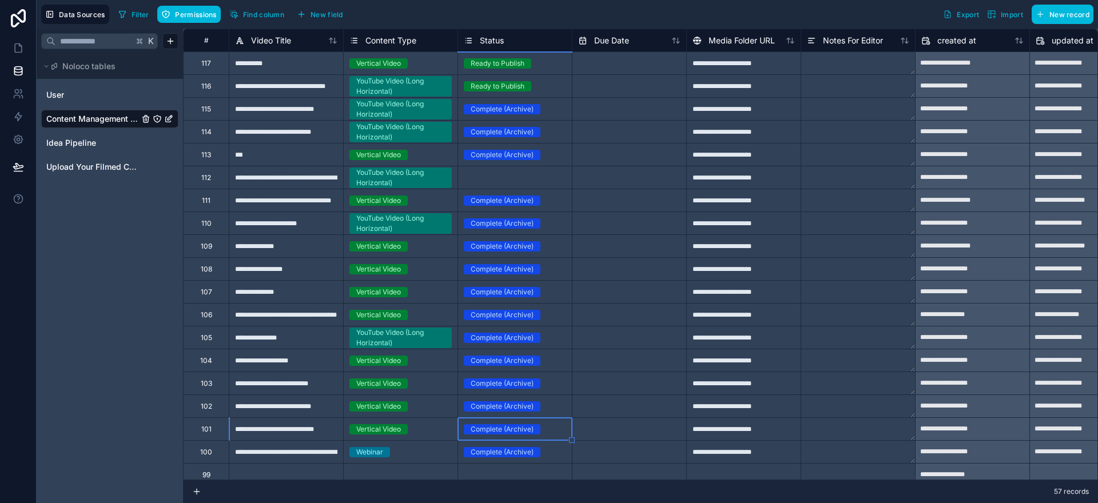
click at [491, 79] on div "Ready to Publish" at bounding box center [515, 86] width 114 height 22
click at [492, 81] on div "Ready to Publish" at bounding box center [498, 86] width 54 height 10
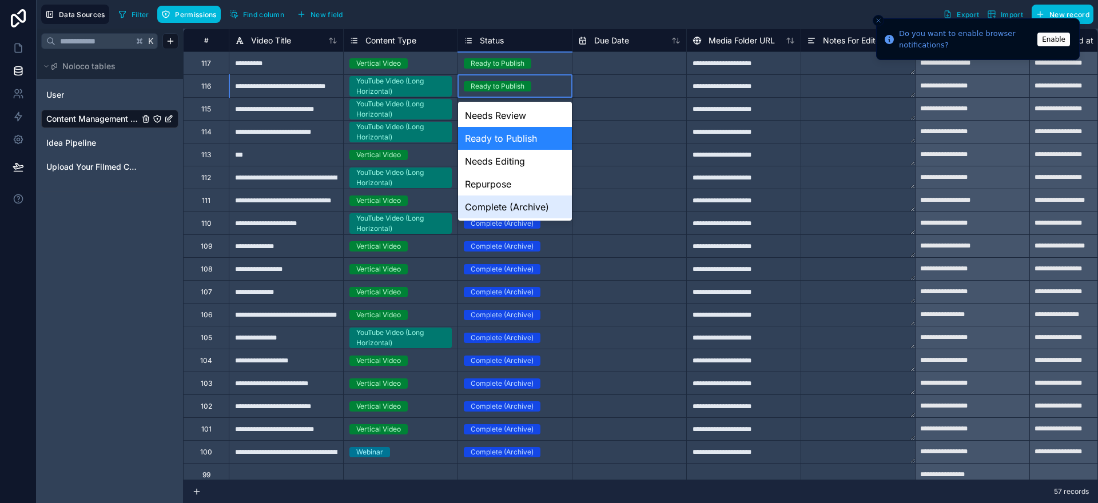
click at [511, 198] on div "Complete (Archive)" at bounding box center [515, 207] width 114 height 23
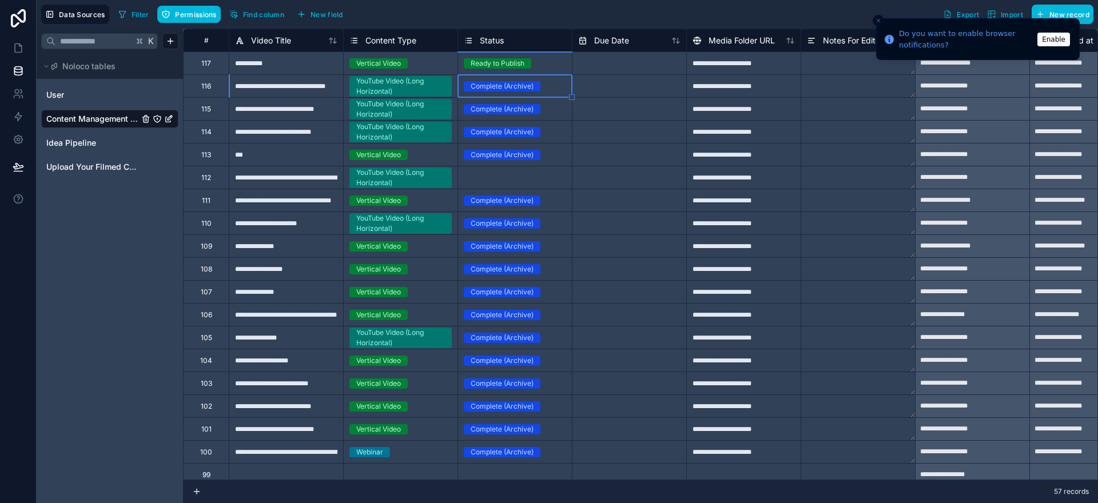
click at [493, 57] on div "Ready to Publish" at bounding box center [515, 63] width 114 height 13
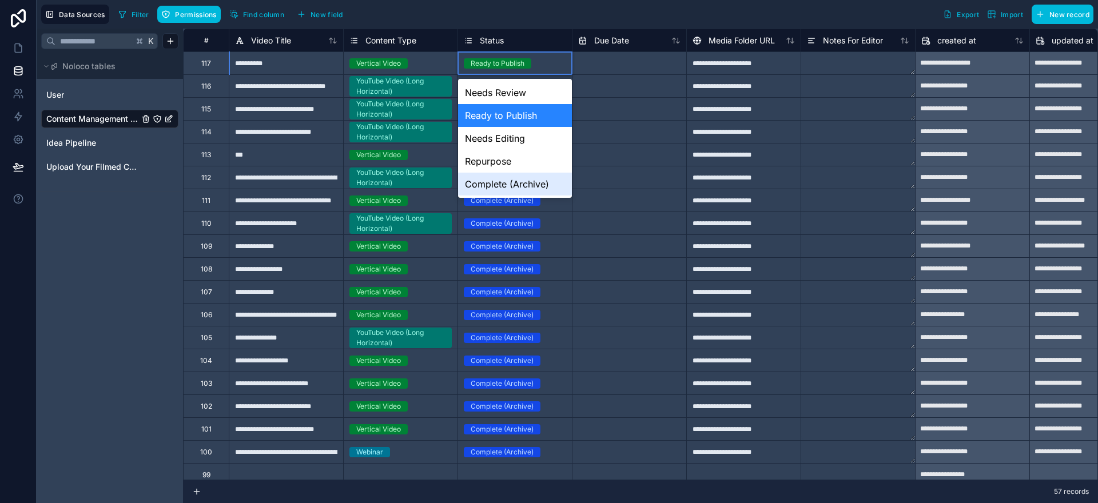
click at [509, 183] on div "Complete (Archive)" at bounding box center [515, 184] width 114 height 23
